Goal: Information Seeking & Learning: Find specific fact

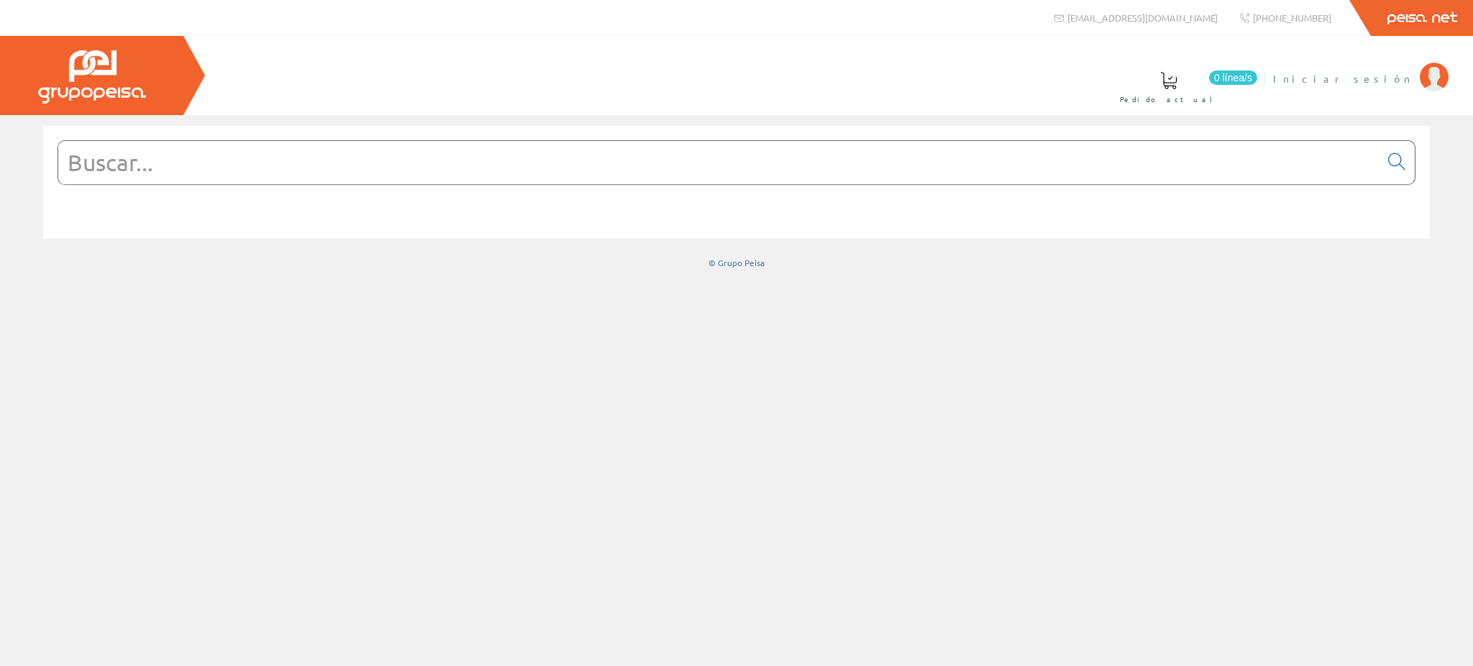
click at [1394, 72] on span "Iniciar sesión" at bounding box center [1343, 78] width 140 height 14
click at [1385, 84] on span "[PERSON_NAME]" at bounding box center [1277, 78] width 272 height 14
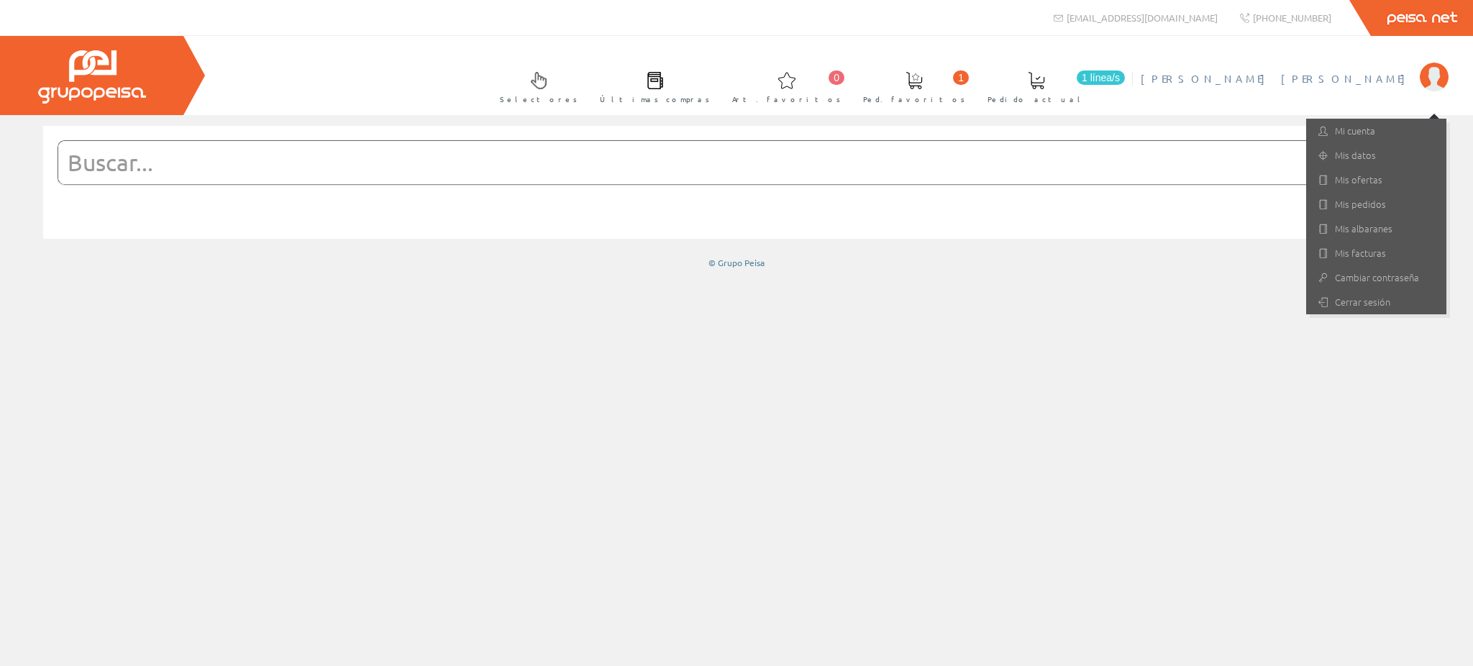
click at [996, 153] on input "text" at bounding box center [719, 162] width 1322 height 43
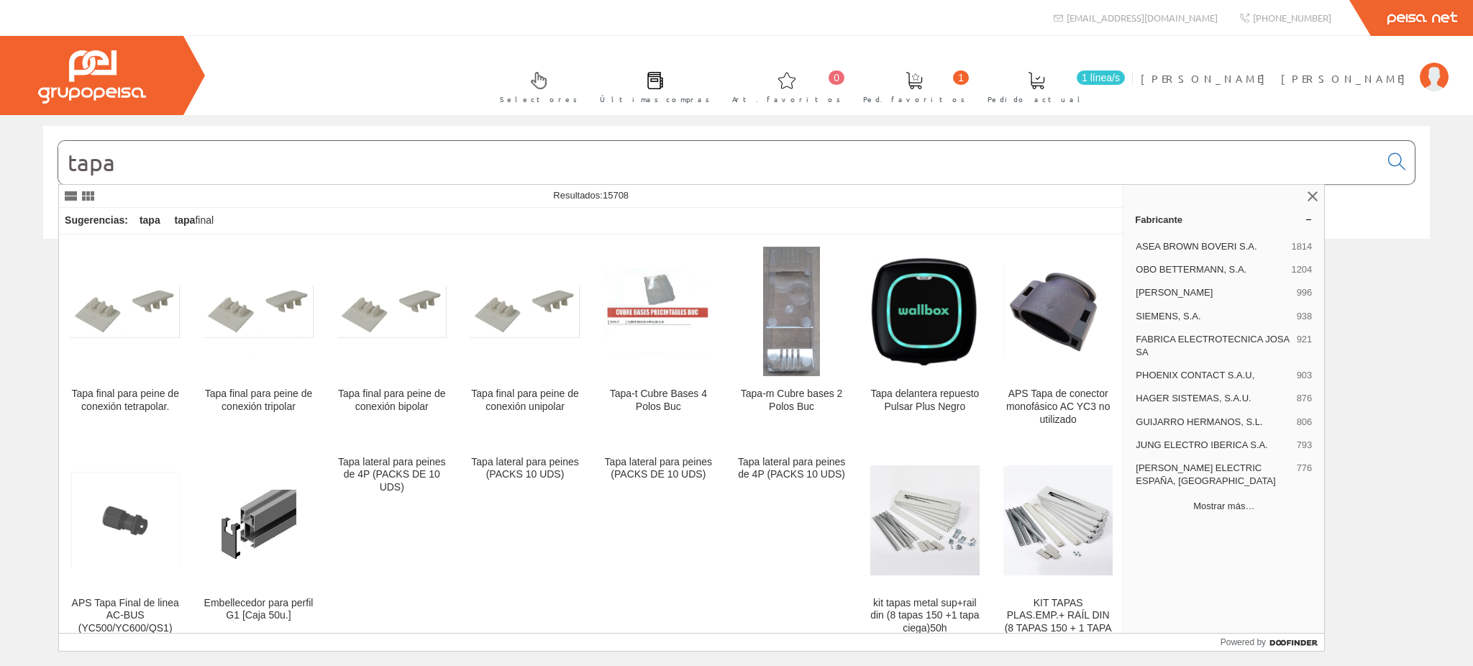
type input "tapa"
click at [1239, 504] on button "Mostrar más…" at bounding box center [1224, 506] width 189 height 24
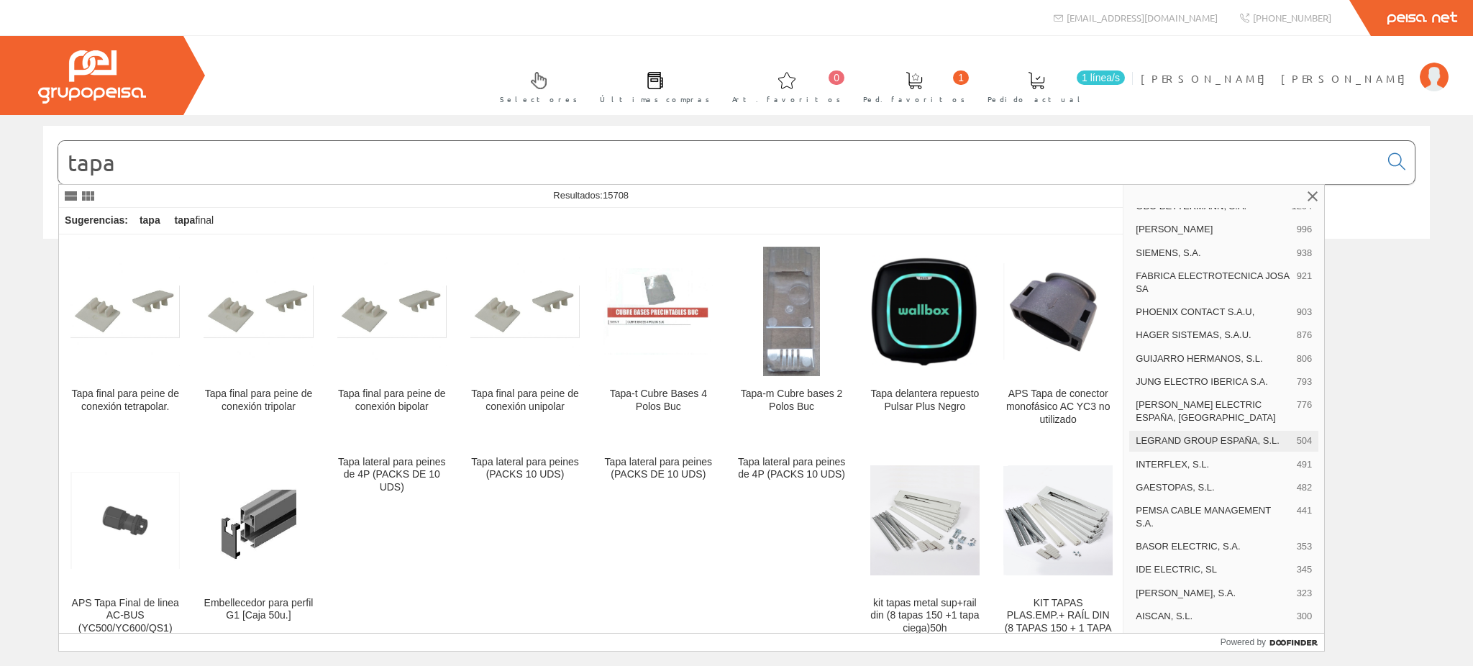
scroll to position [96, 0]
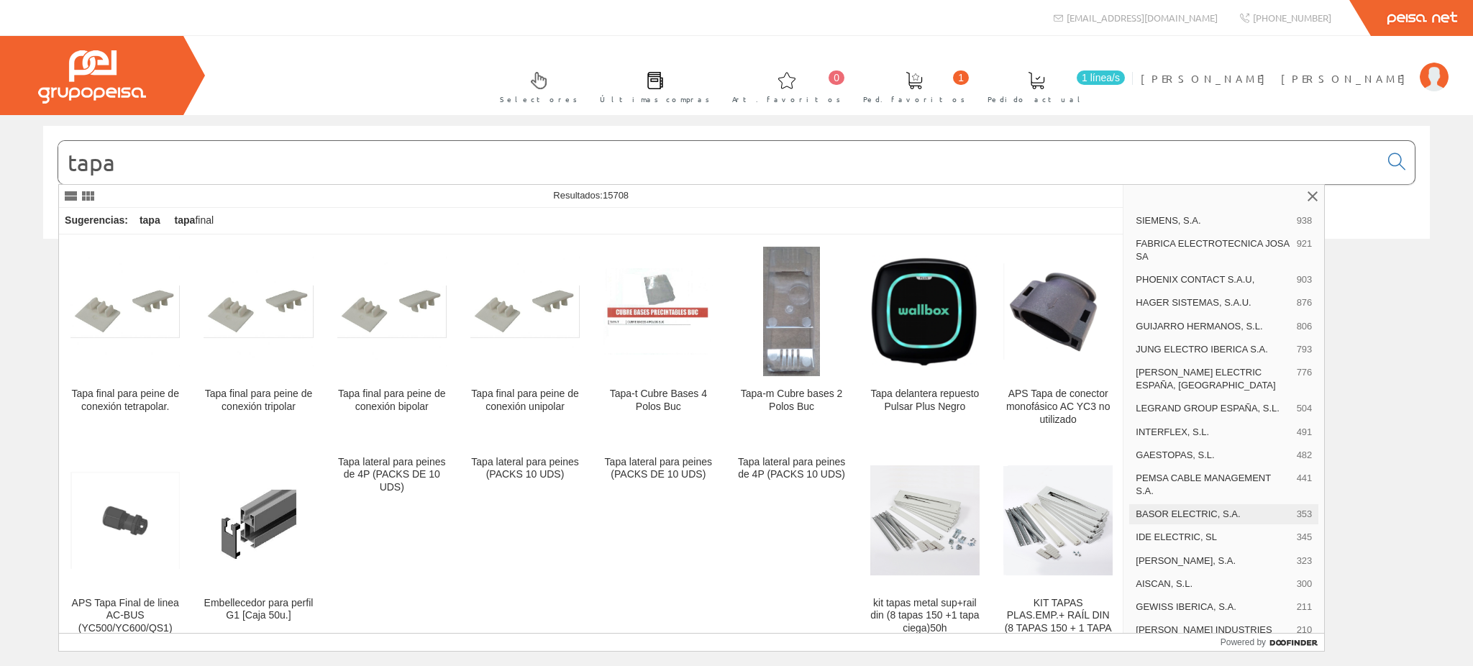
click at [1181, 521] on span "BASOR ELECTRIC, S.A." at bounding box center [1213, 514] width 155 height 13
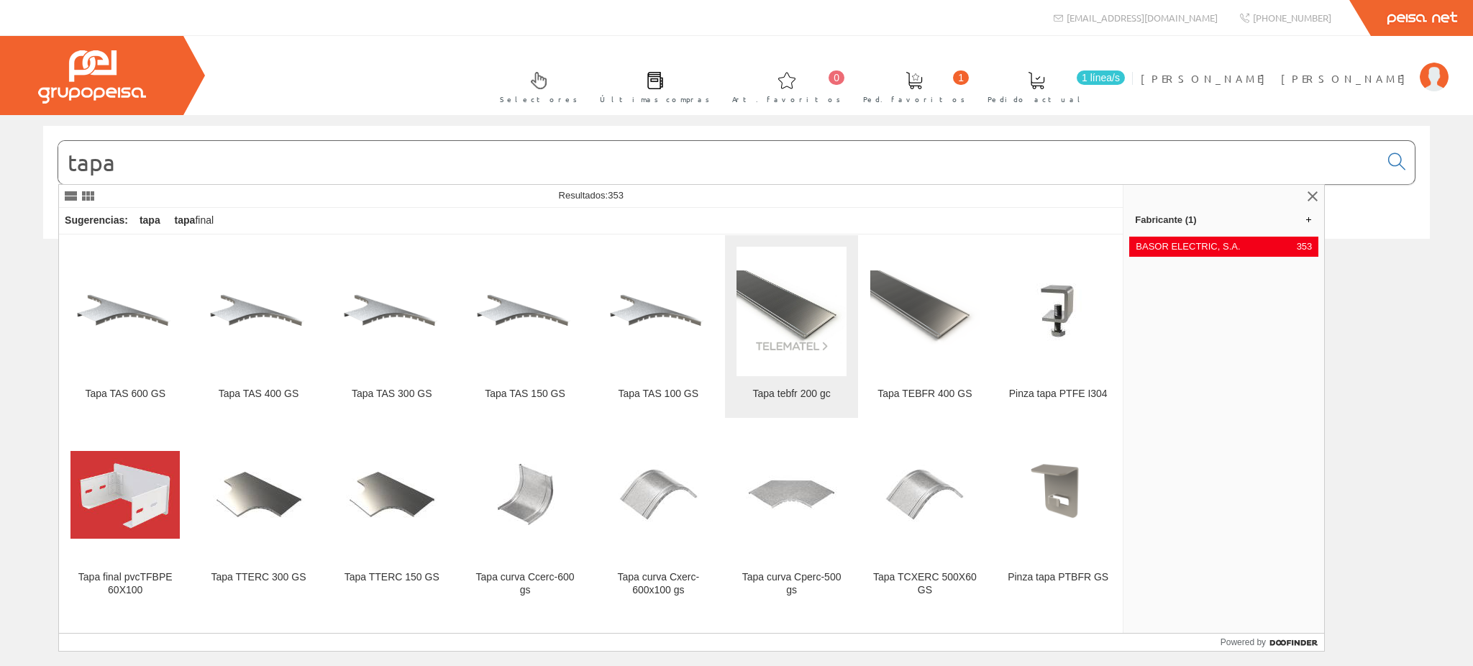
click at [796, 327] on img at bounding box center [791, 312] width 109 height 82
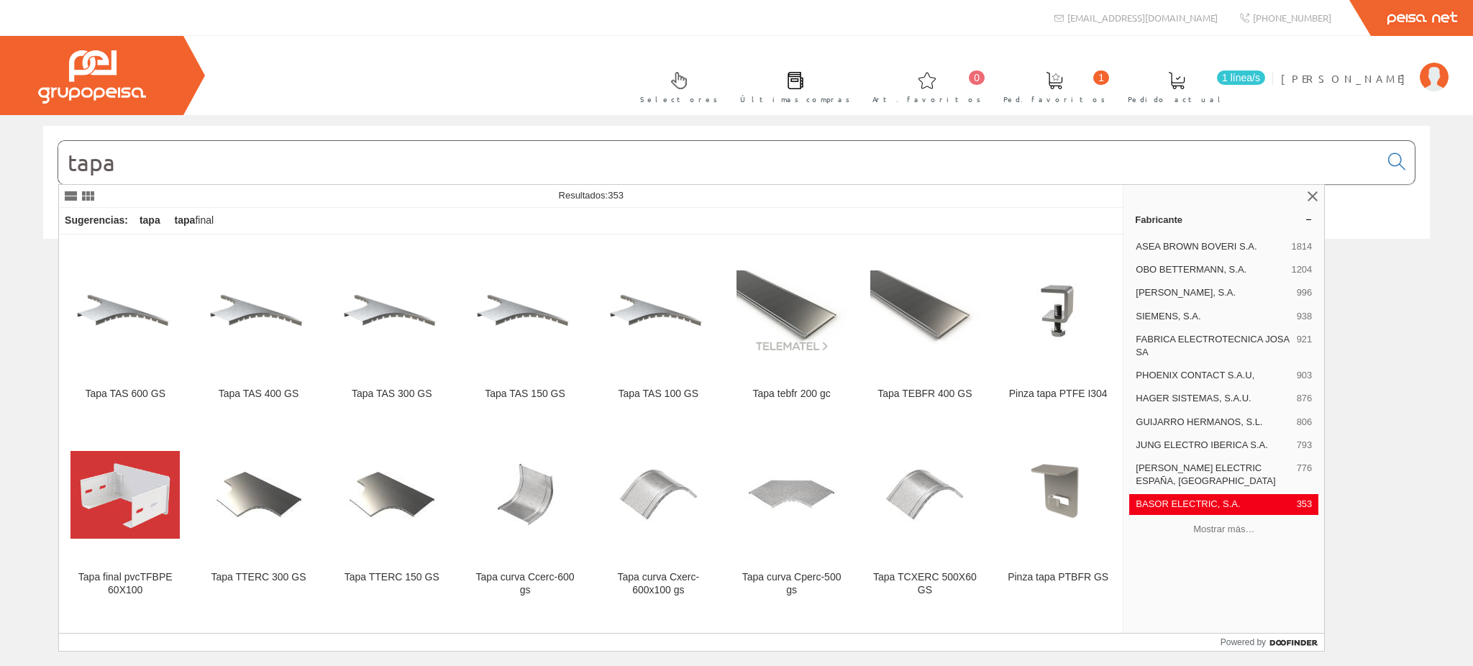
click at [230, 167] on input "tapa" at bounding box center [719, 162] width 1322 height 43
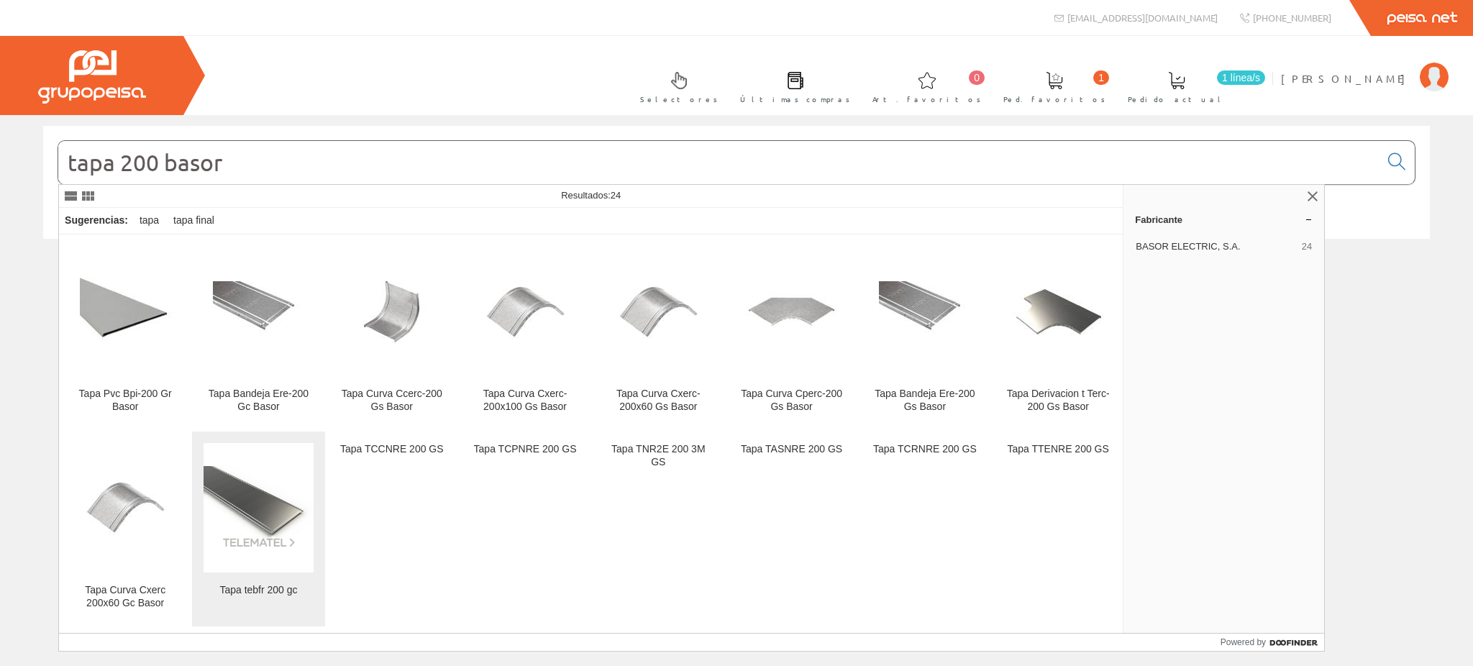
type input "tapa 200 basor"
click at [278, 500] on img at bounding box center [258, 507] width 109 height 82
